Goal: Navigation & Orientation: Understand site structure

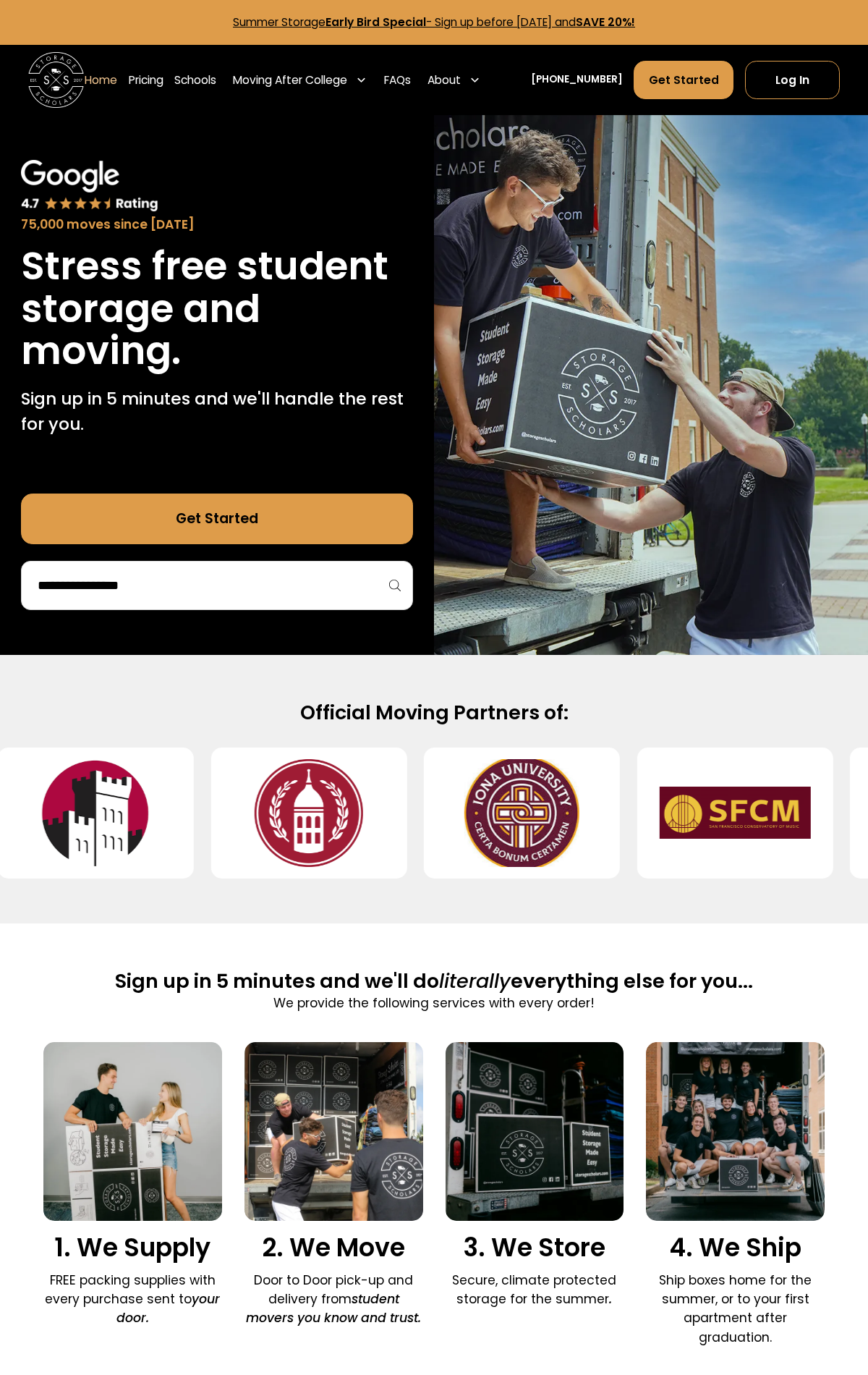
scroll to position [3865, 0]
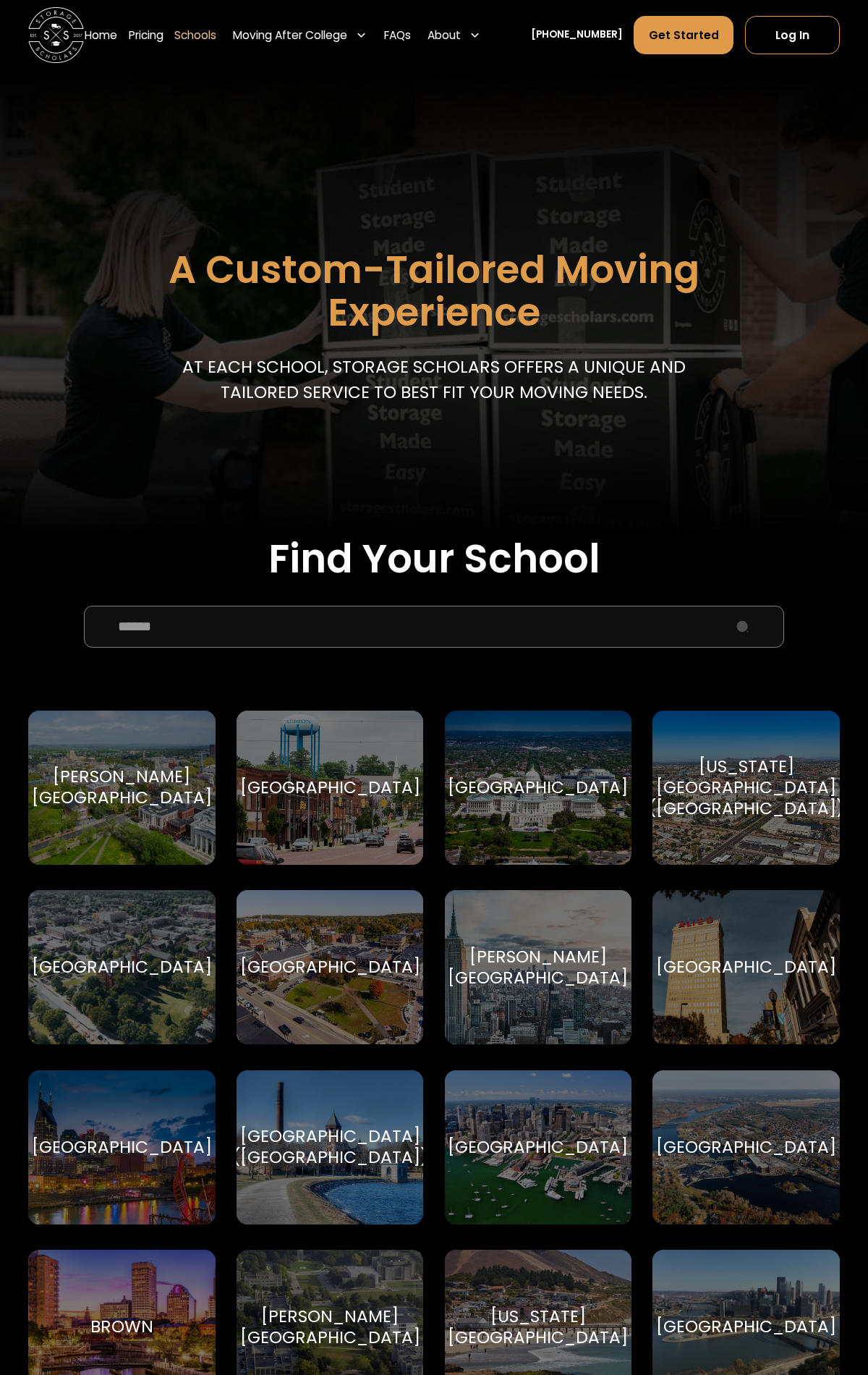
scroll to position [4725, 0]
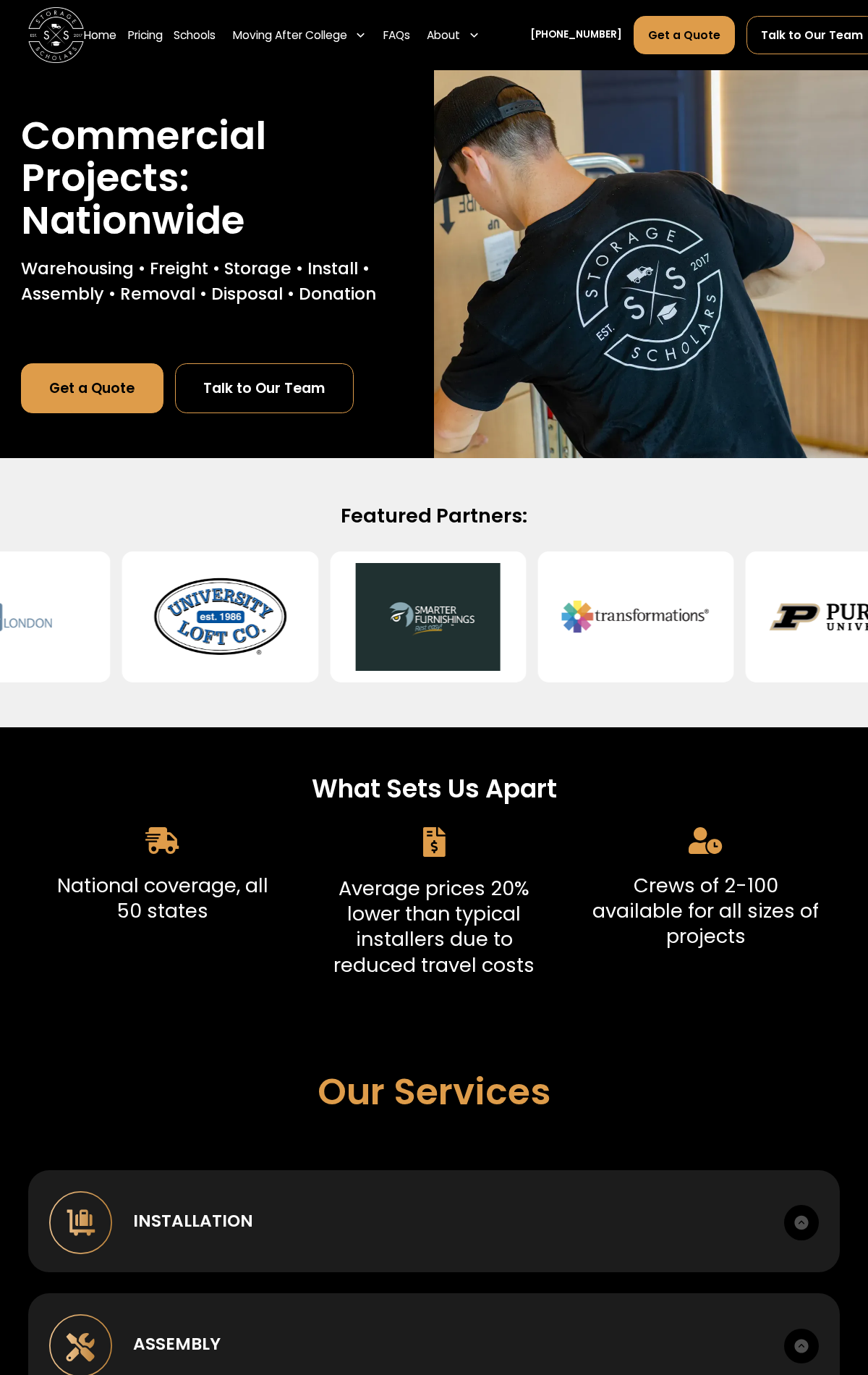
scroll to position [2733, 0]
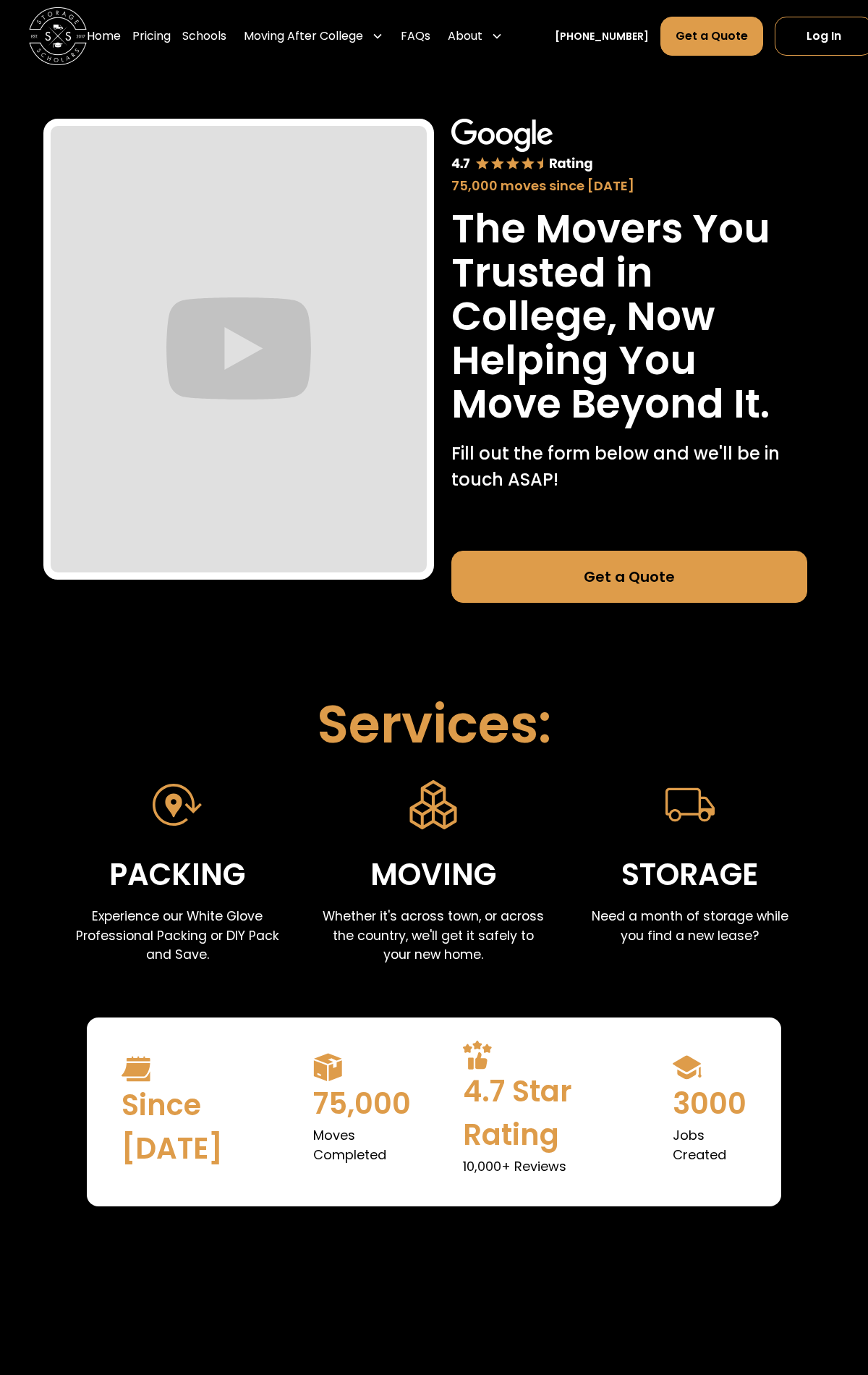
scroll to position [1905, 0]
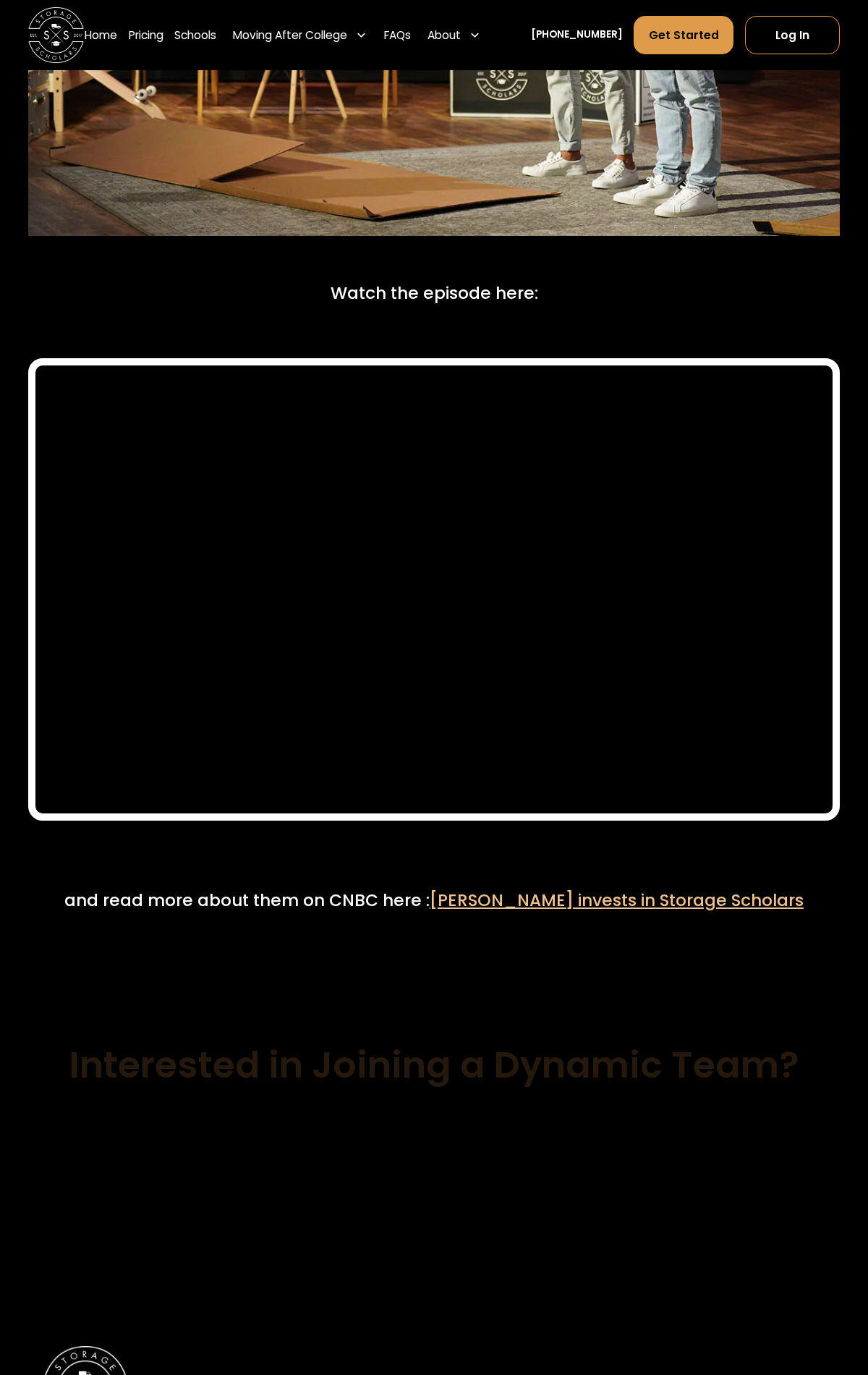
scroll to position [7394, 0]
